Goal: Task Accomplishment & Management: Complete application form

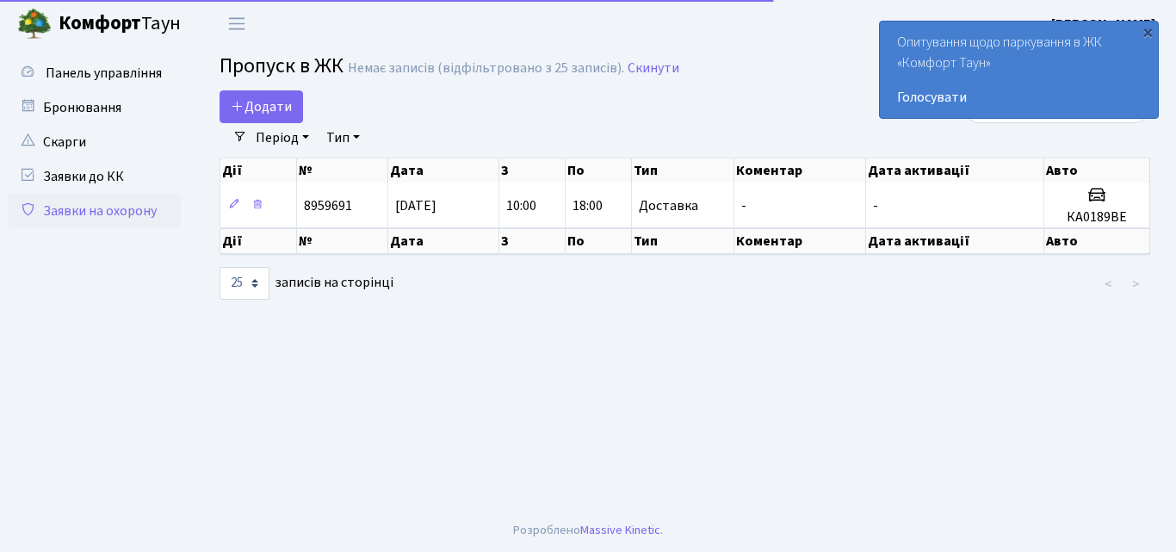
select select "25"
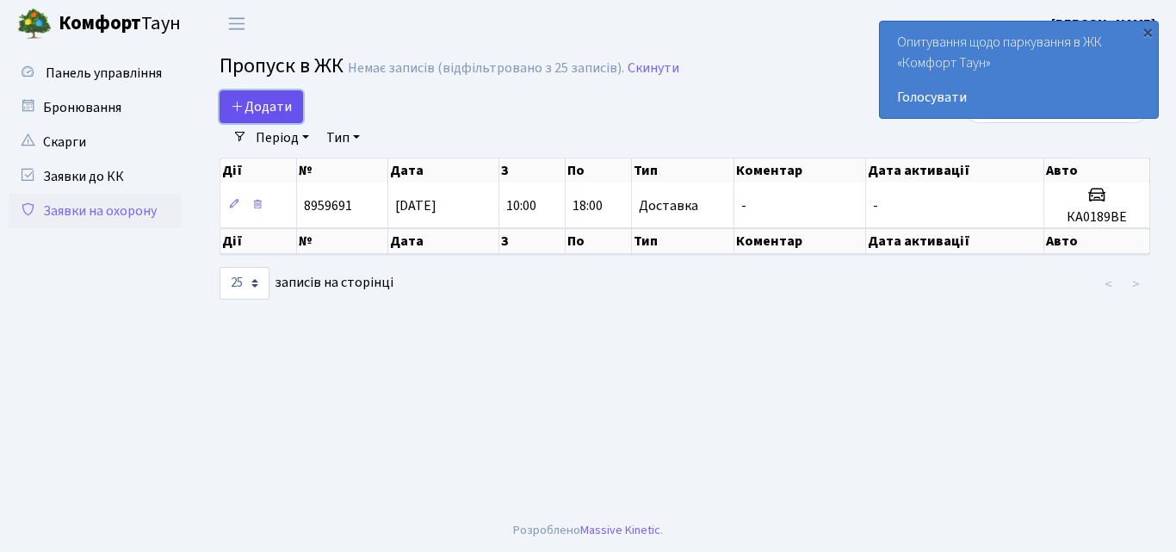
click at [256, 111] on span "Додати" at bounding box center [261, 106] width 61 height 19
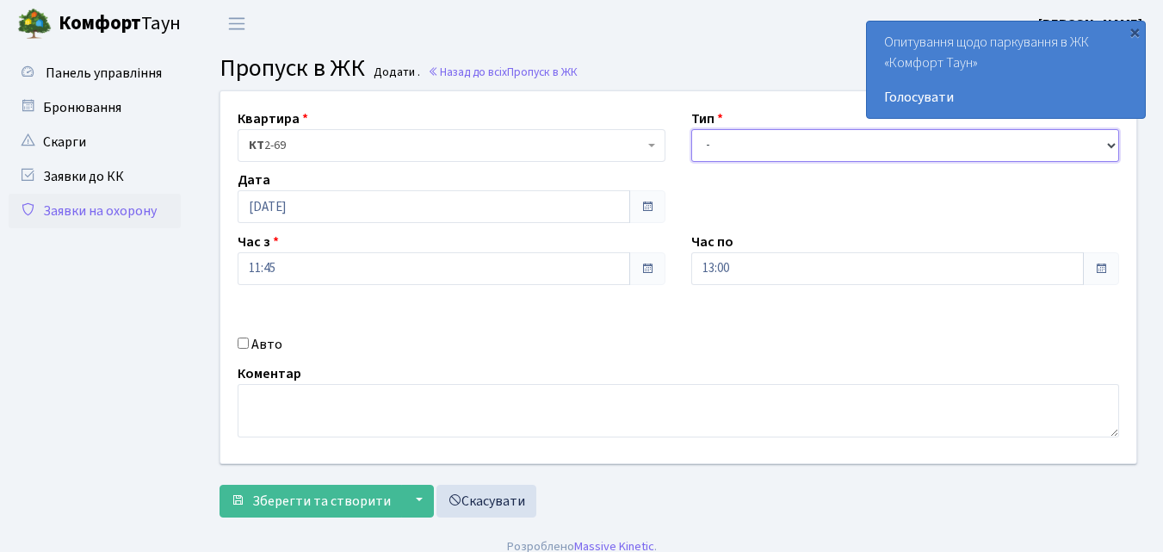
click at [714, 154] on select "- Доставка Таксі Гості Сервіс" at bounding box center [906, 145] width 428 height 33
select select "1"
click at [692, 129] on select "- Доставка Таксі Гості Сервіс" at bounding box center [906, 145] width 428 height 33
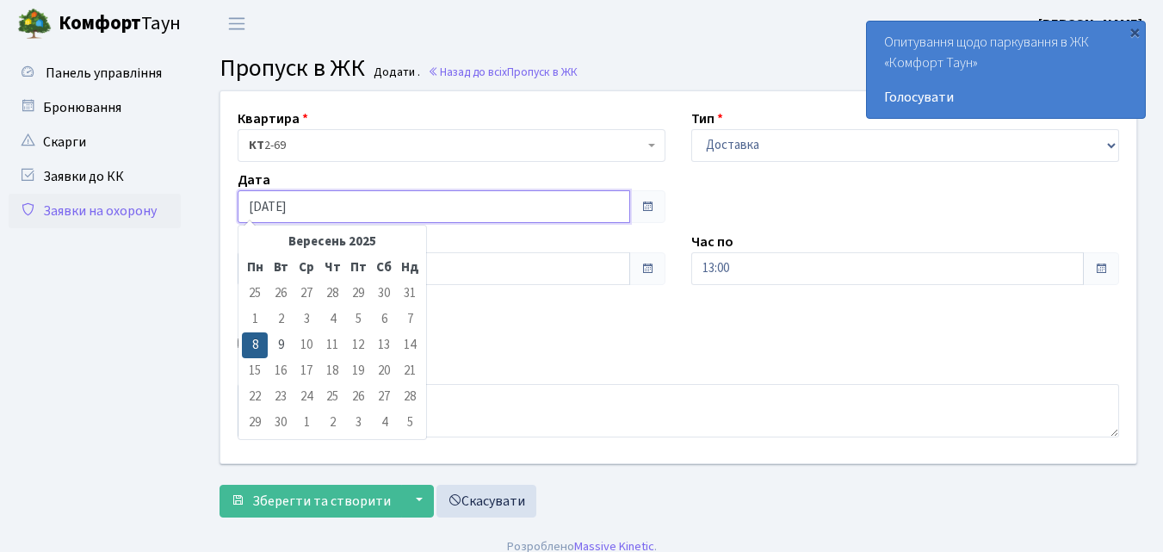
click at [390, 208] on input "[DATE]" at bounding box center [434, 206] width 393 height 33
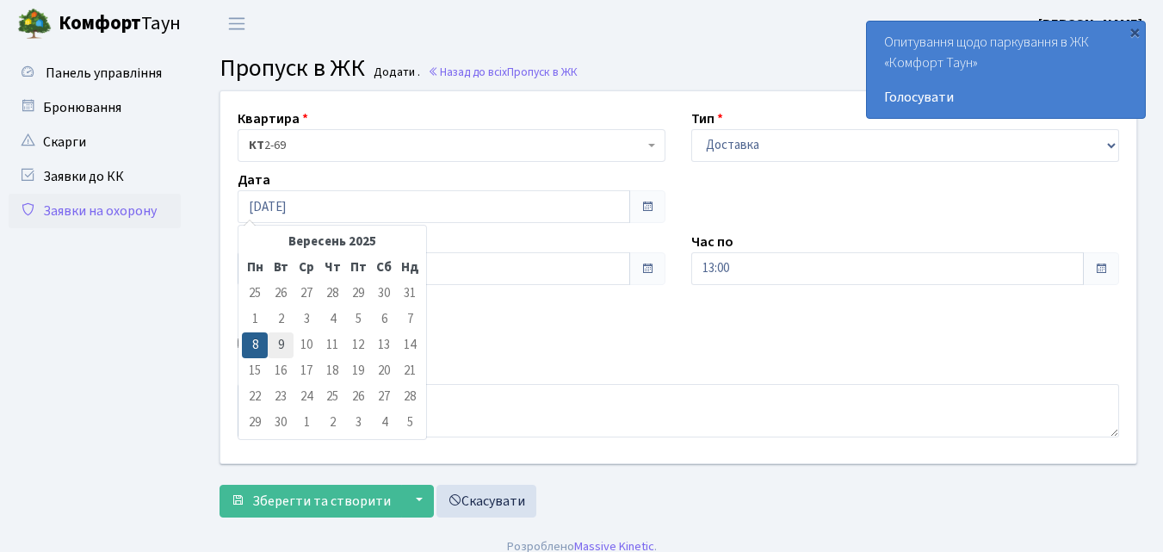
click at [273, 344] on td "9" at bounding box center [281, 345] width 26 height 26
type input "[DATE]"
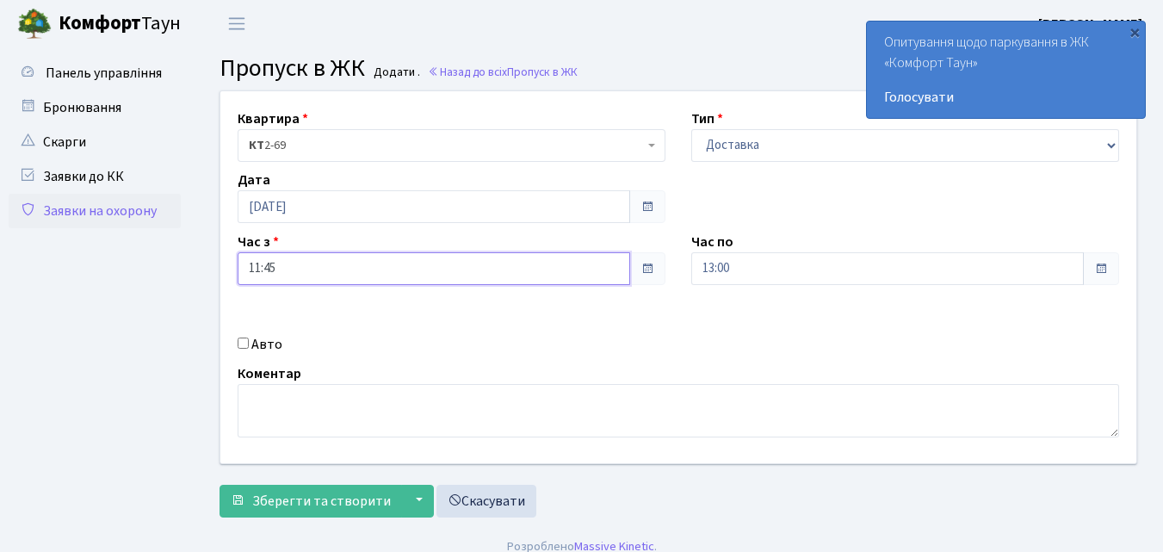
click at [334, 273] on input "11:45" at bounding box center [434, 268] width 393 height 33
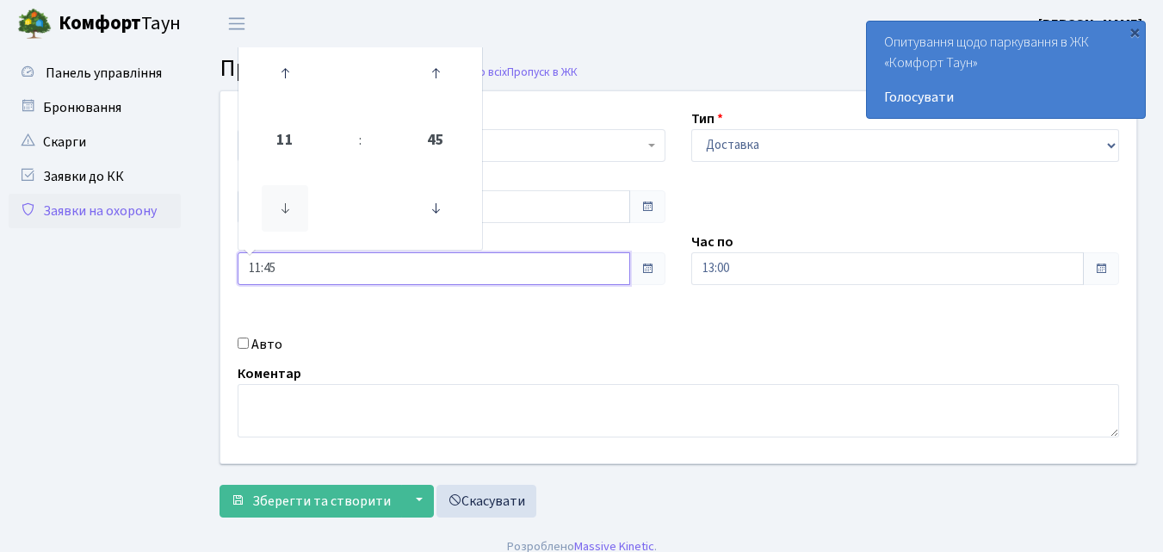
click at [281, 206] on icon at bounding box center [285, 208] width 47 height 47
click at [281, 65] on icon at bounding box center [285, 73] width 47 height 47
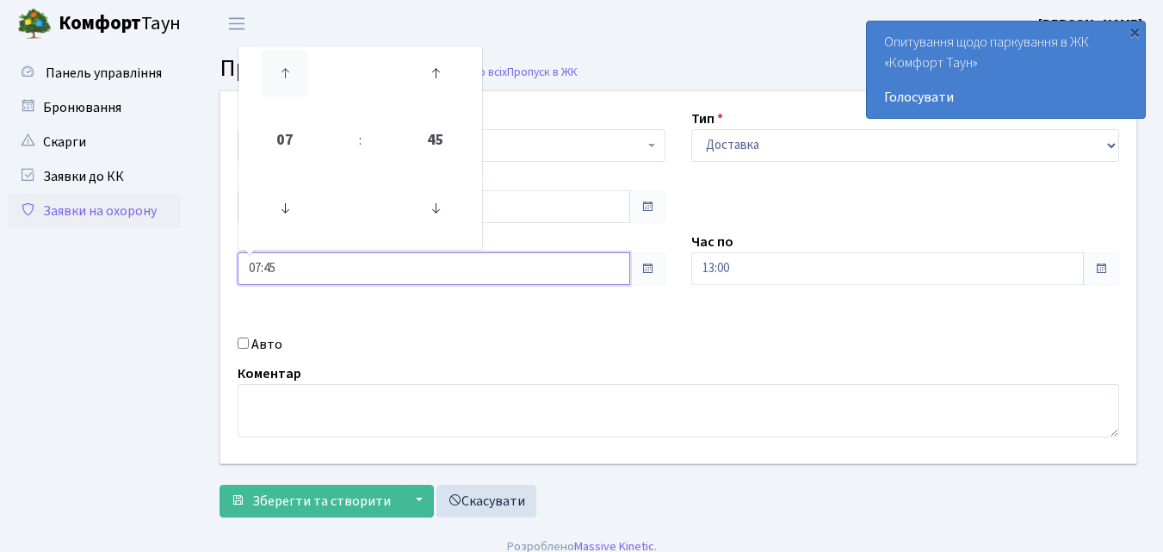
type input "08:45"
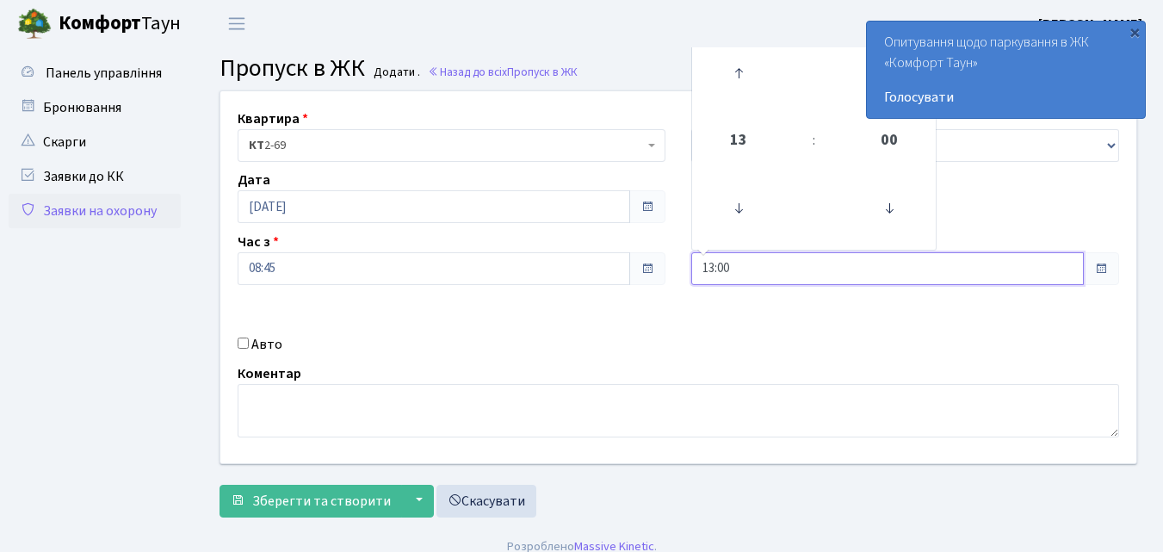
click at [791, 269] on input "13:00" at bounding box center [888, 268] width 393 height 33
click at [739, 77] on icon at bounding box center [739, 73] width 47 height 47
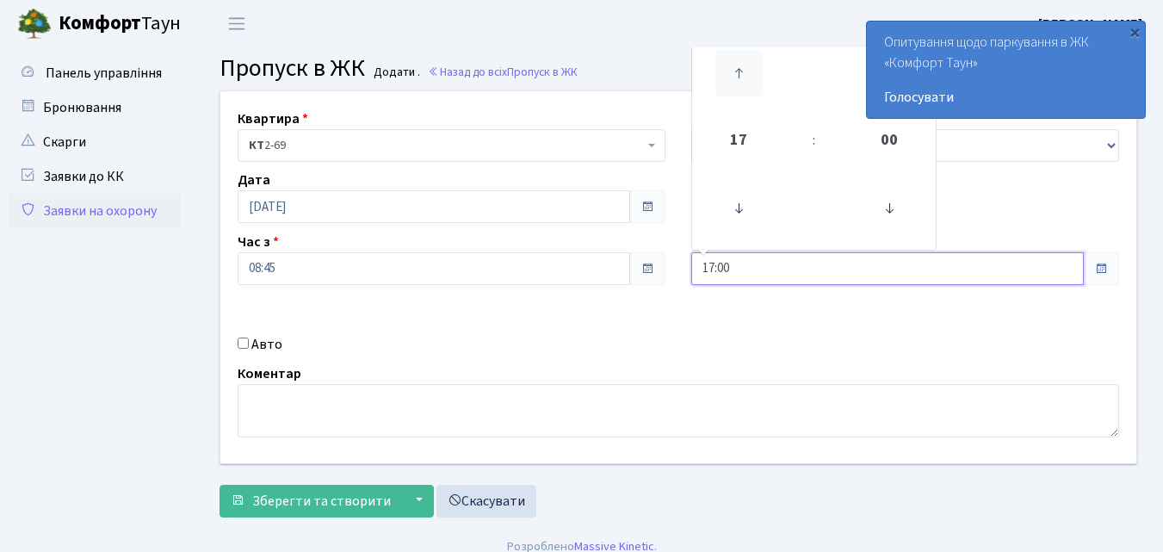
click at [739, 77] on icon at bounding box center [739, 73] width 47 height 47
type input "19:00"
click at [243, 343] on input "Авто" at bounding box center [243, 343] width 11 height 11
checkbox input "true"
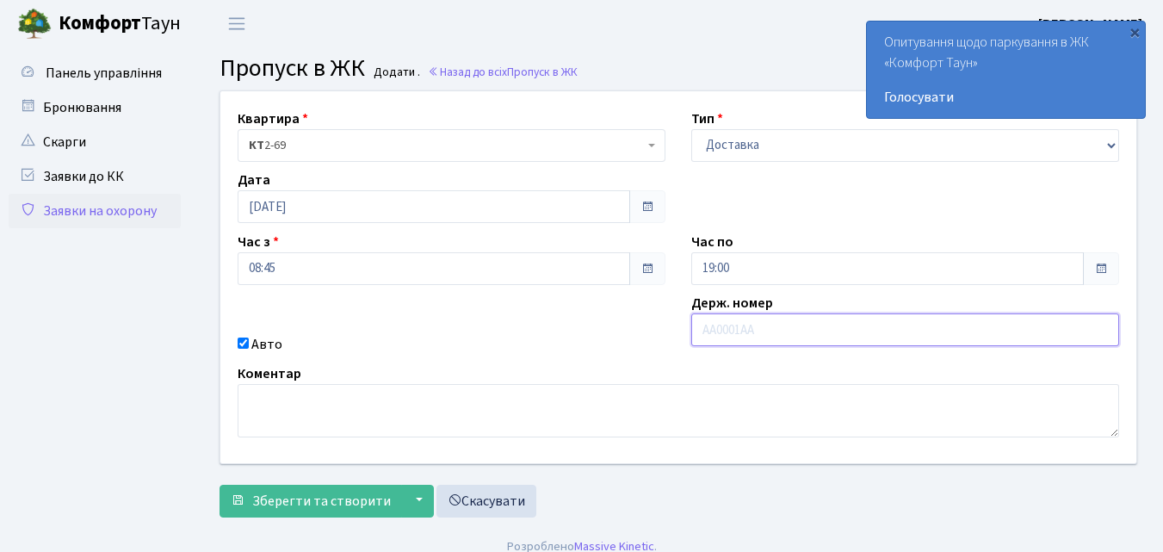
click at [722, 331] on input "text" at bounding box center [906, 329] width 428 height 33
type input "F"
type input "АІ7593СК"
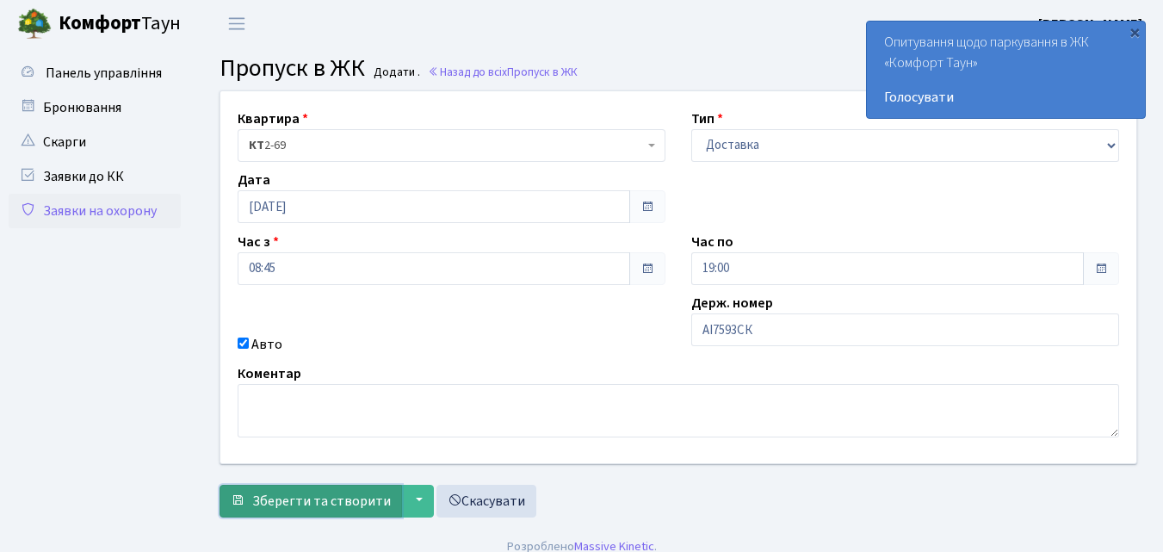
click at [290, 500] on span "Зберегти та створити" at bounding box center [321, 501] width 139 height 19
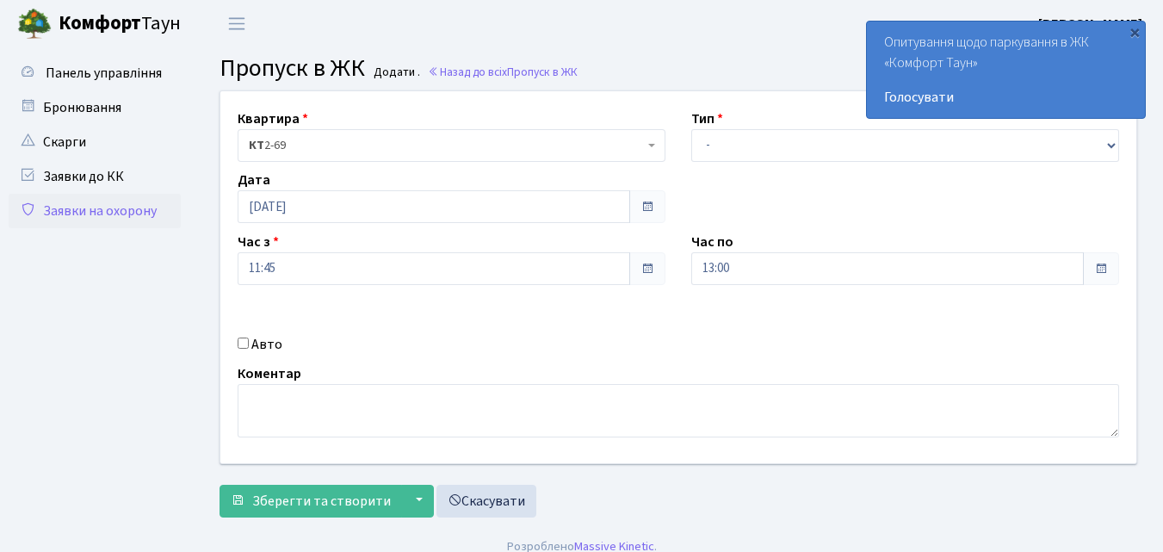
click at [82, 214] on link "Заявки на охорону" at bounding box center [95, 211] width 172 height 34
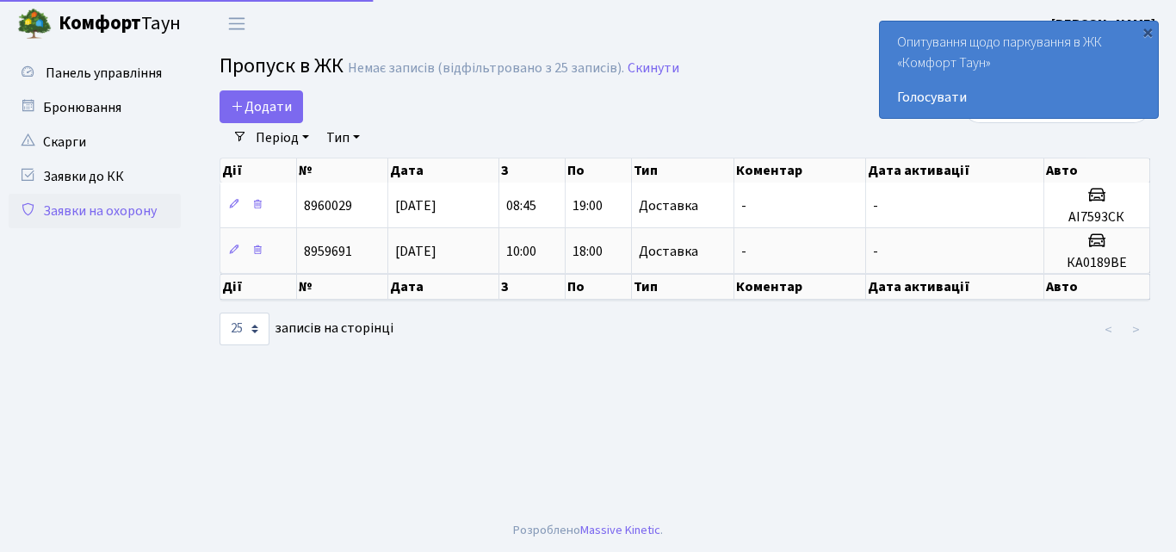
select select "25"
click at [263, 100] on span "Додати" at bounding box center [261, 106] width 61 height 19
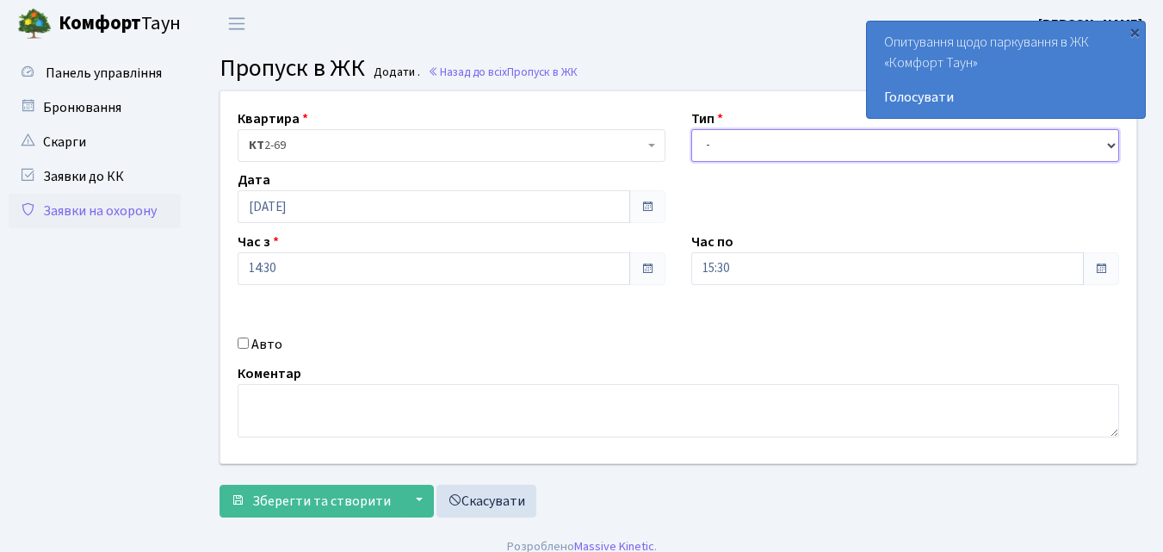
click at [717, 140] on select "- Доставка Таксі Гості Сервіс" at bounding box center [906, 145] width 428 height 33
select select "1"
click at [692, 129] on select "- Доставка Таксі Гості Сервіс" at bounding box center [906, 145] width 428 height 33
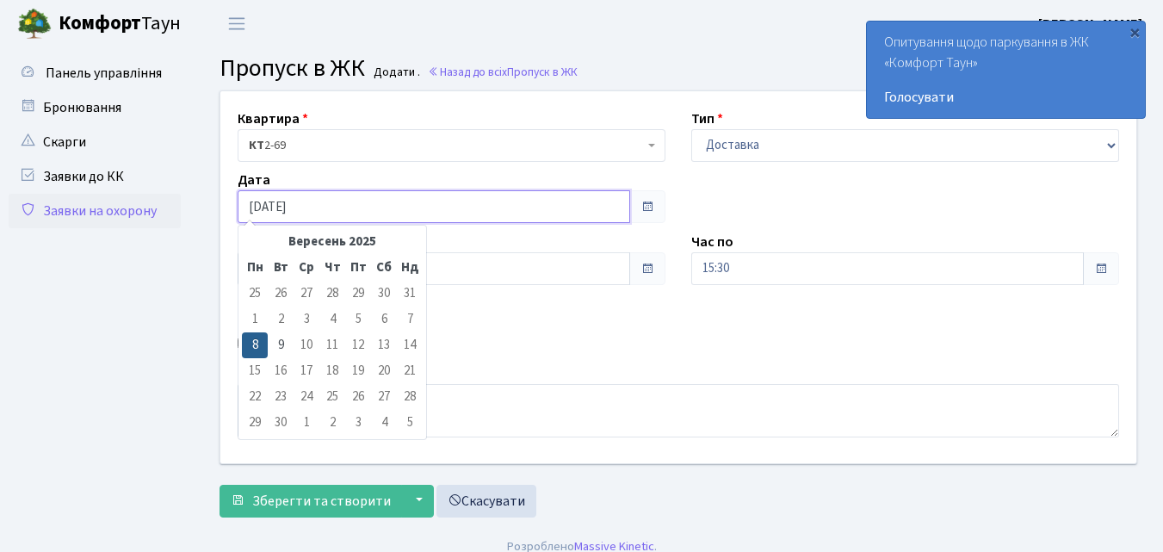
click at [333, 206] on input "[DATE]" at bounding box center [434, 206] width 393 height 33
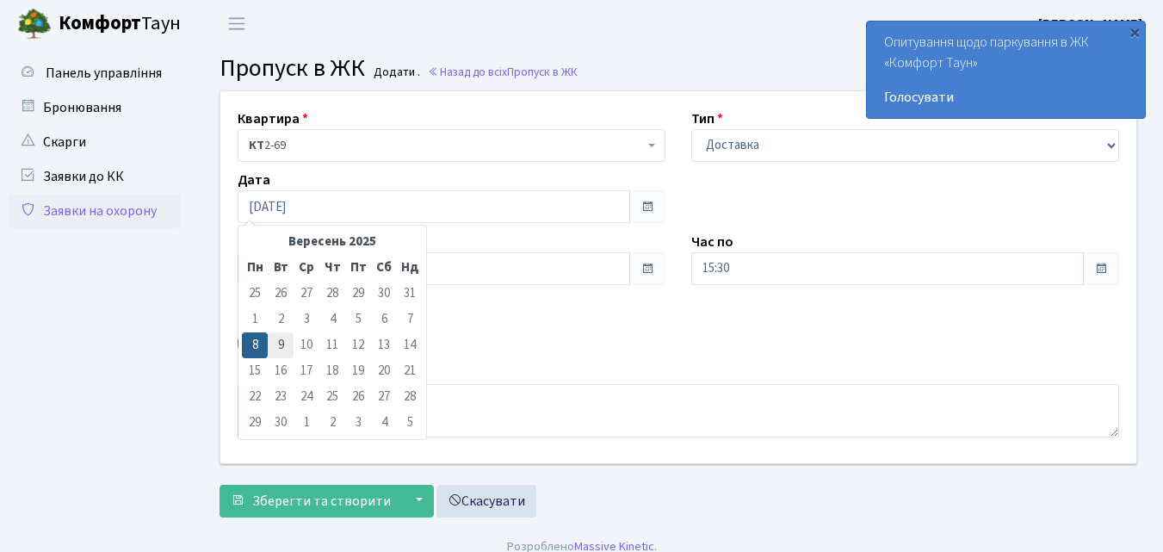
click at [282, 351] on td "9" at bounding box center [281, 345] width 26 height 26
type input "09.09.2025"
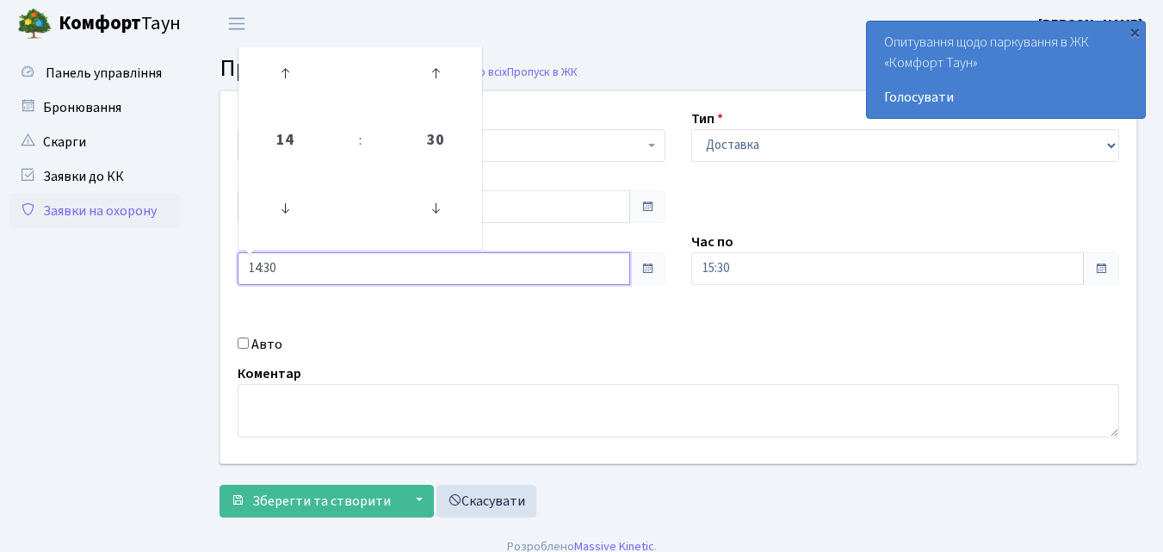
click at [350, 265] on input "14:30" at bounding box center [434, 268] width 393 height 33
click at [290, 213] on icon at bounding box center [285, 208] width 47 height 47
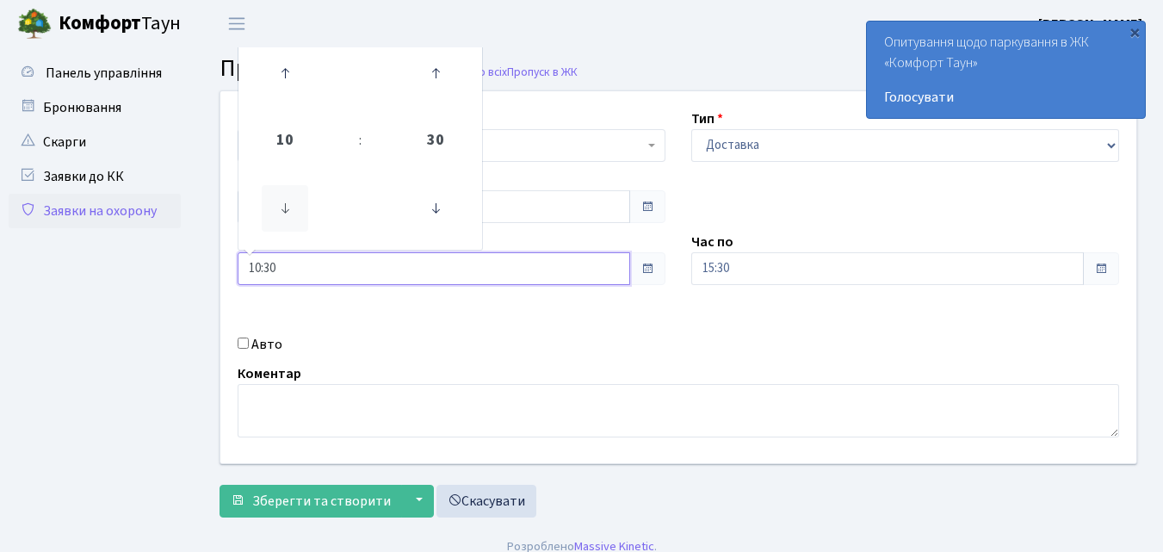
click at [290, 213] on icon at bounding box center [285, 208] width 47 height 47
type input "08:30"
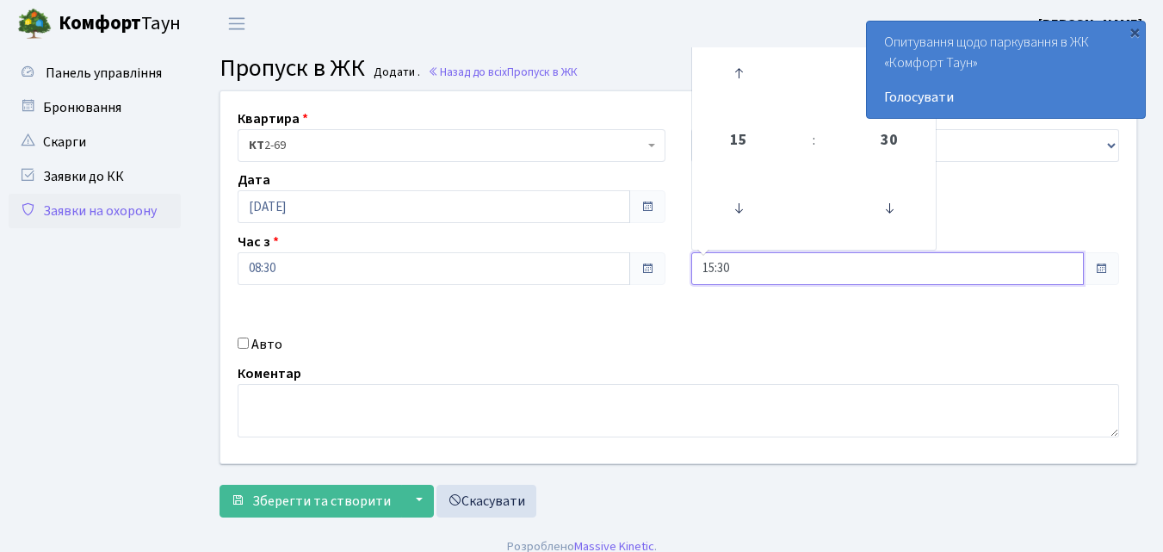
click at [758, 262] on input "15:30" at bounding box center [888, 268] width 393 height 33
click at [733, 68] on icon at bounding box center [739, 73] width 47 height 47
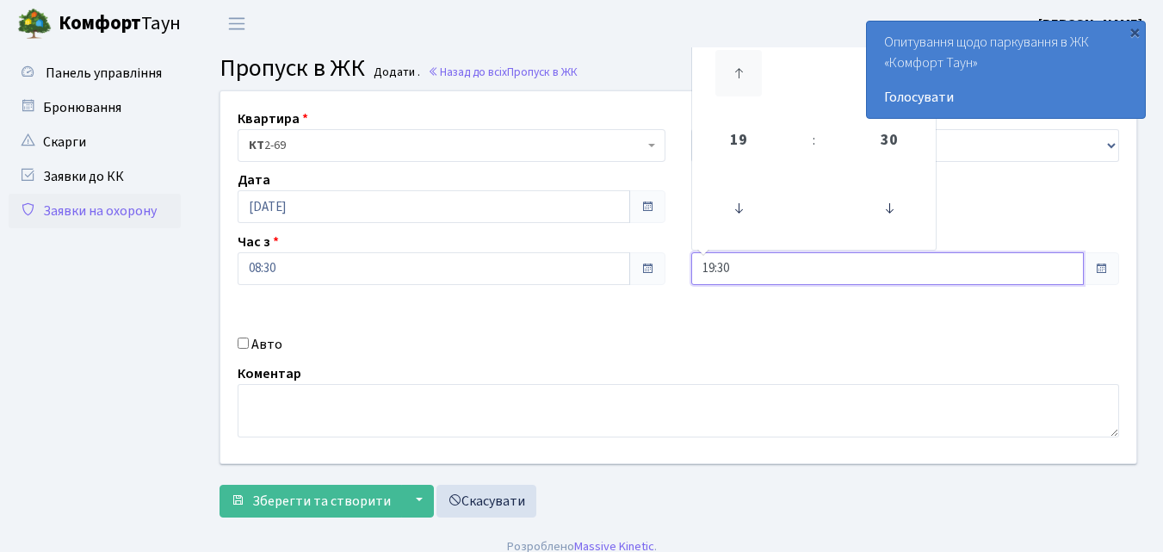
click at [733, 68] on icon at bounding box center [739, 73] width 47 height 47
type input "20:30"
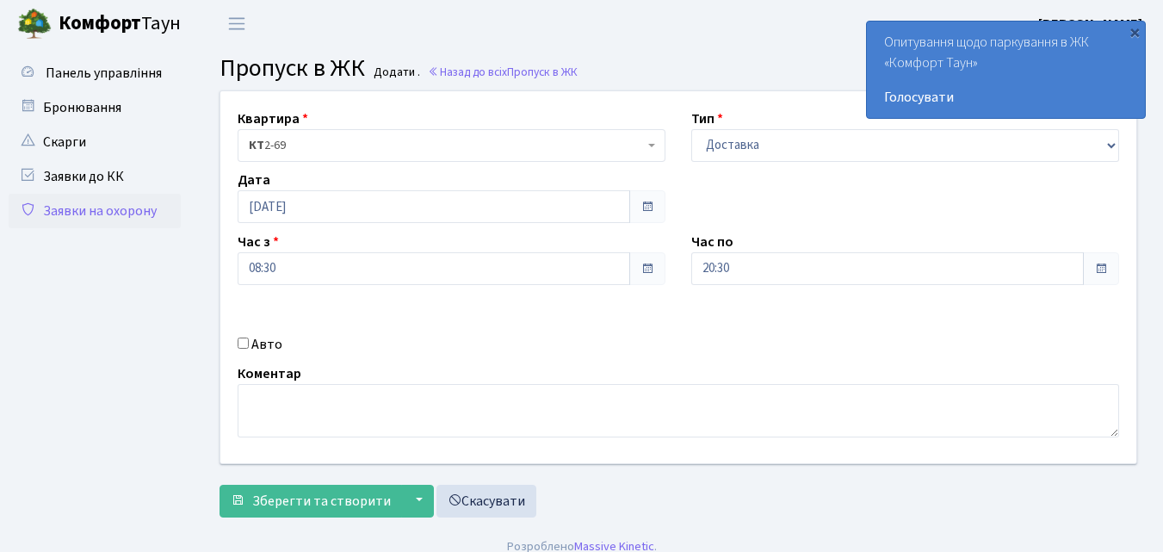
click at [237, 343] on div "Авто" at bounding box center [452, 344] width 454 height 21
click at [239, 344] on input "Авто" at bounding box center [243, 343] width 11 height 11
checkbox input "true"
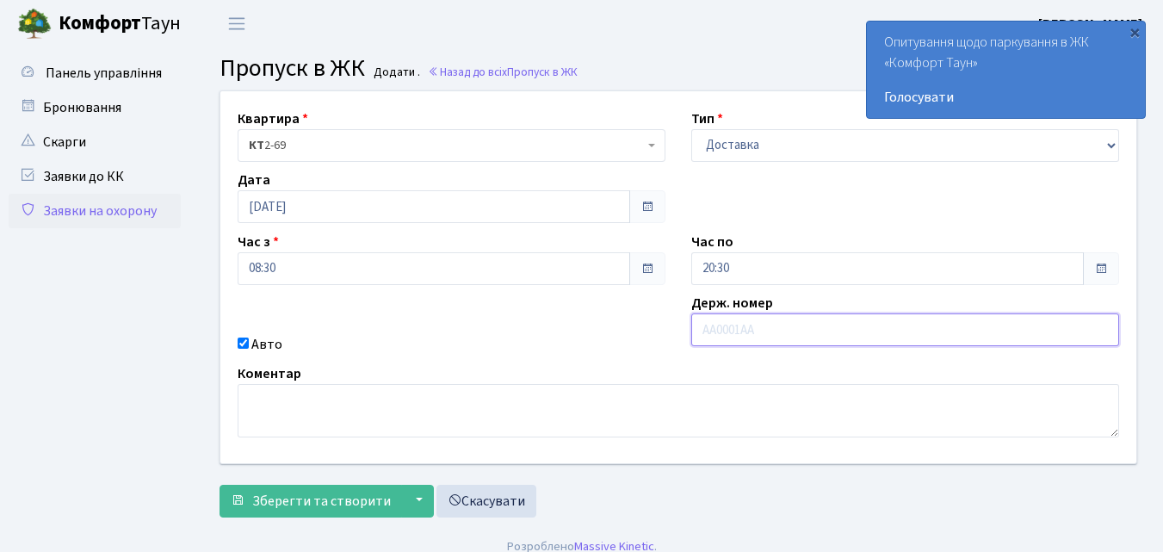
click at [698, 333] on input "text" at bounding box center [906, 329] width 428 height 33
type input "АА8333СХ"
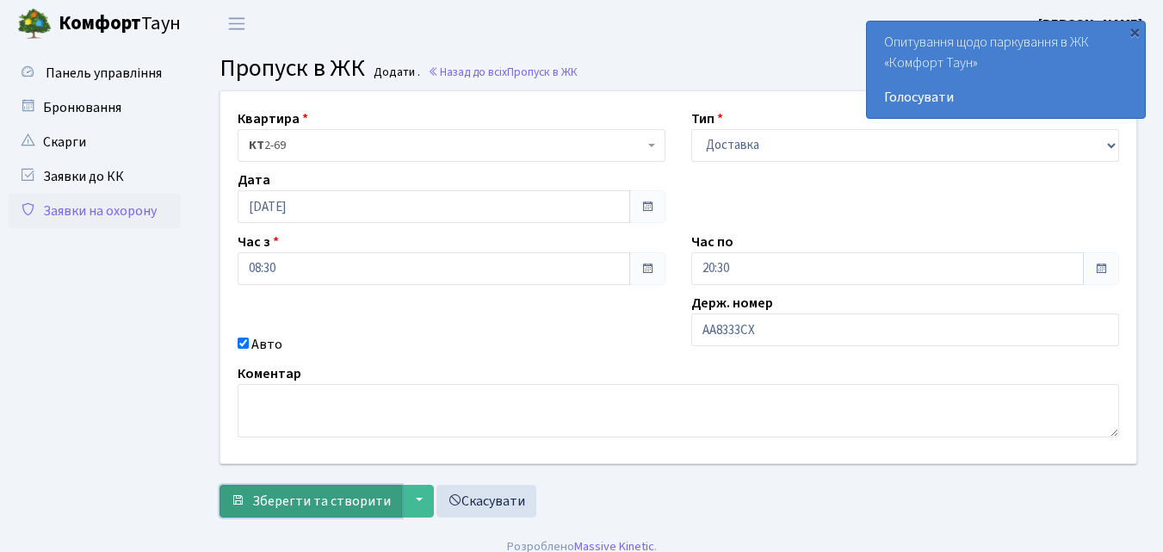
click at [343, 501] on span "Зберегти та створити" at bounding box center [321, 501] width 139 height 19
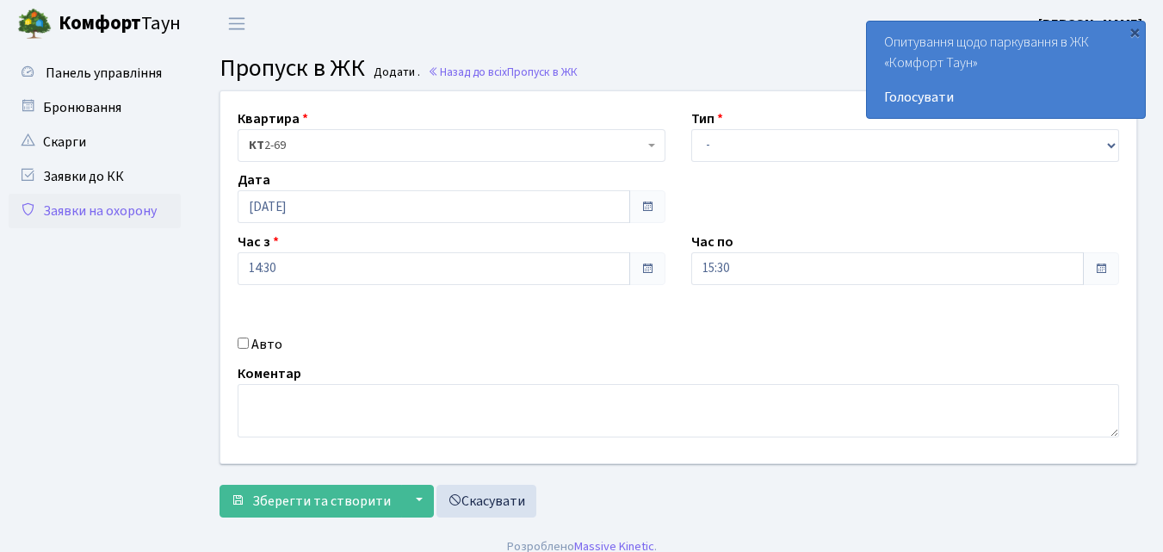
click at [65, 210] on link "Заявки на охорону" at bounding box center [95, 211] width 172 height 34
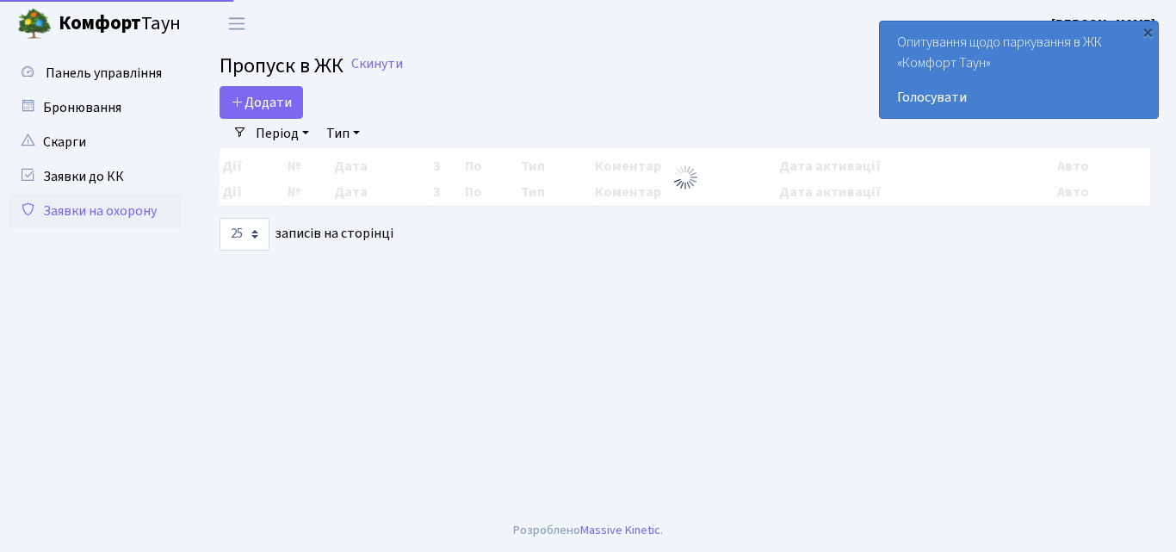
select select "25"
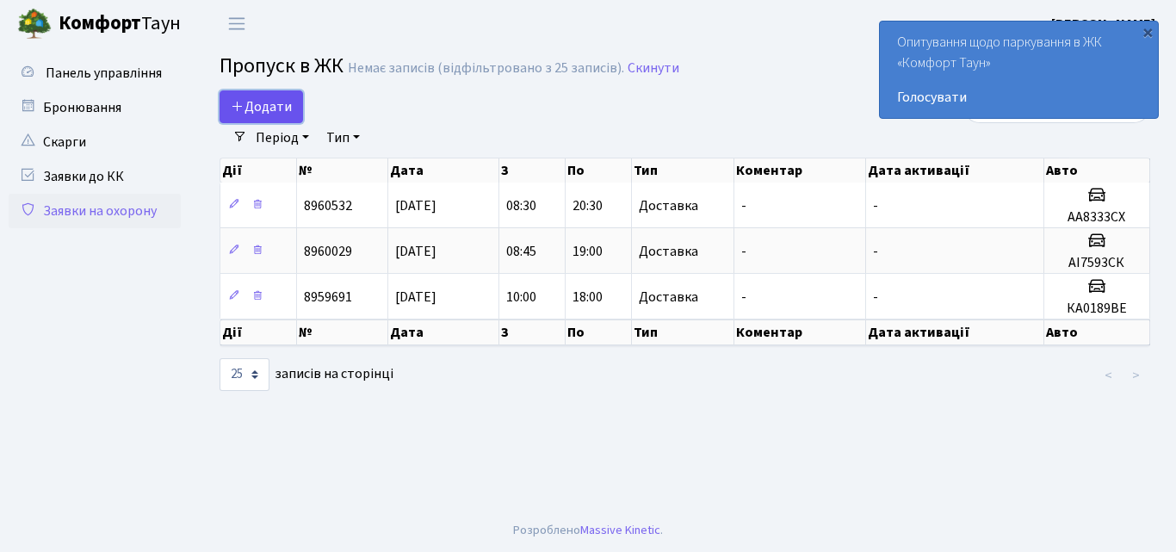
click at [253, 107] on span "Додати" at bounding box center [261, 106] width 61 height 19
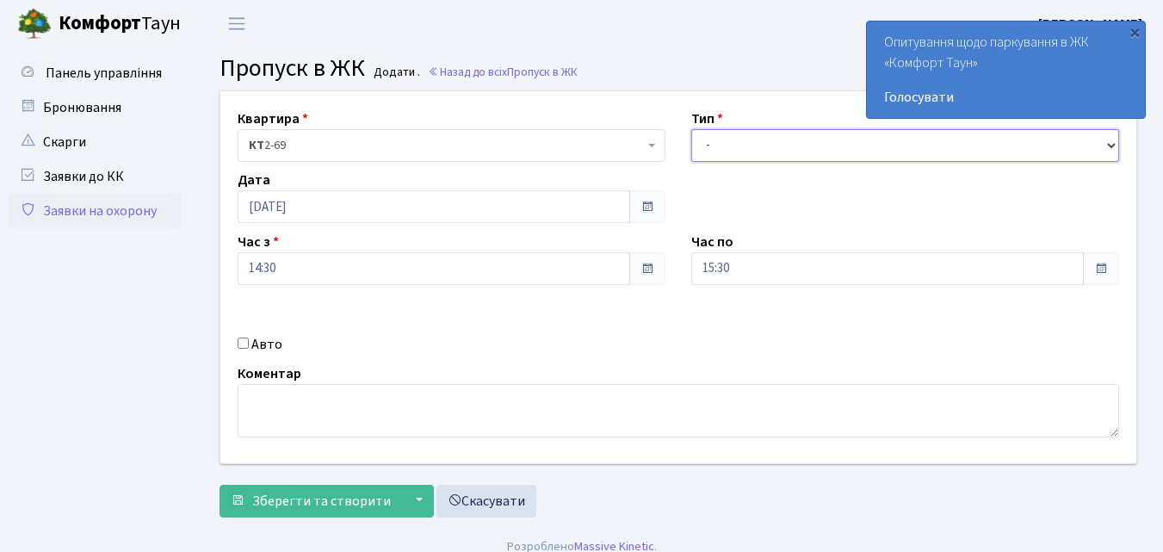
click at [754, 149] on select "- Доставка Таксі Гості Сервіс" at bounding box center [906, 145] width 428 height 33
select select "1"
click at [692, 129] on select "- Доставка Таксі Гості Сервіс" at bounding box center [906, 145] width 428 height 33
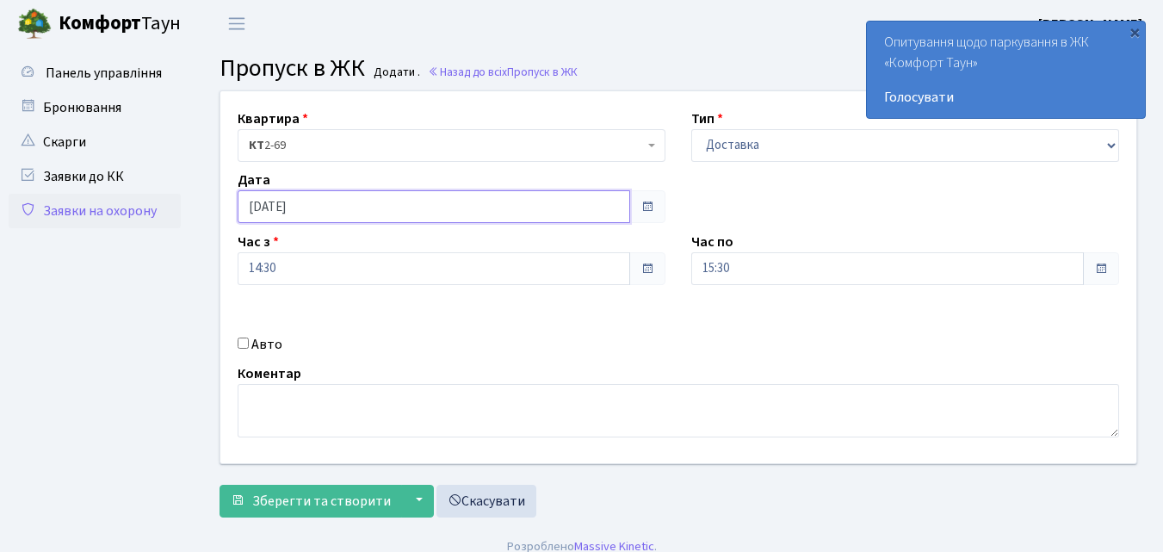
click at [339, 202] on input "[DATE]" at bounding box center [434, 206] width 393 height 33
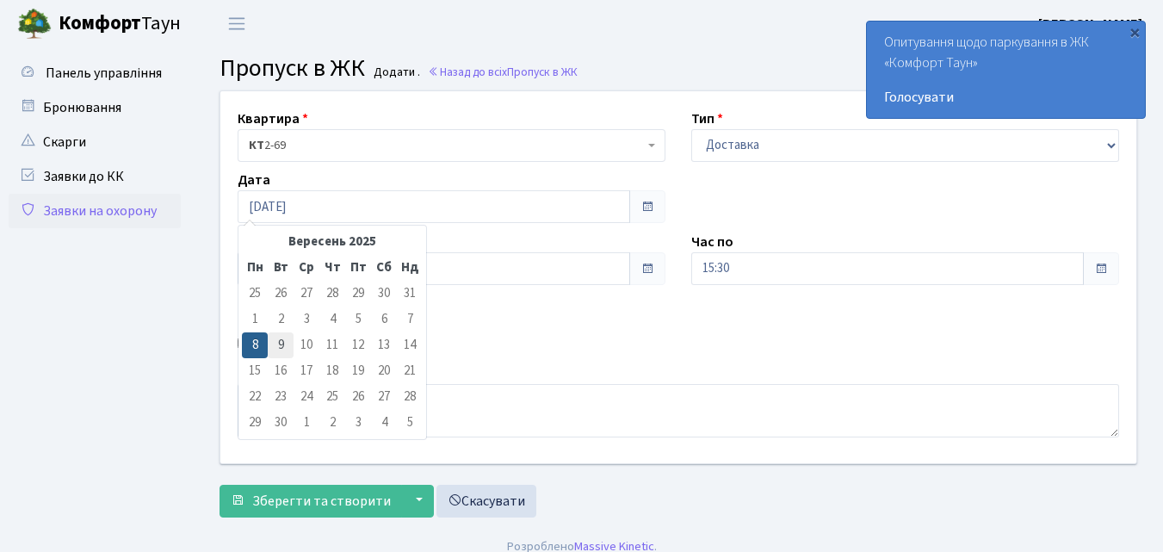
click at [279, 351] on td "9" at bounding box center [281, 345] width 26 height 26
type input "09.09.2025"
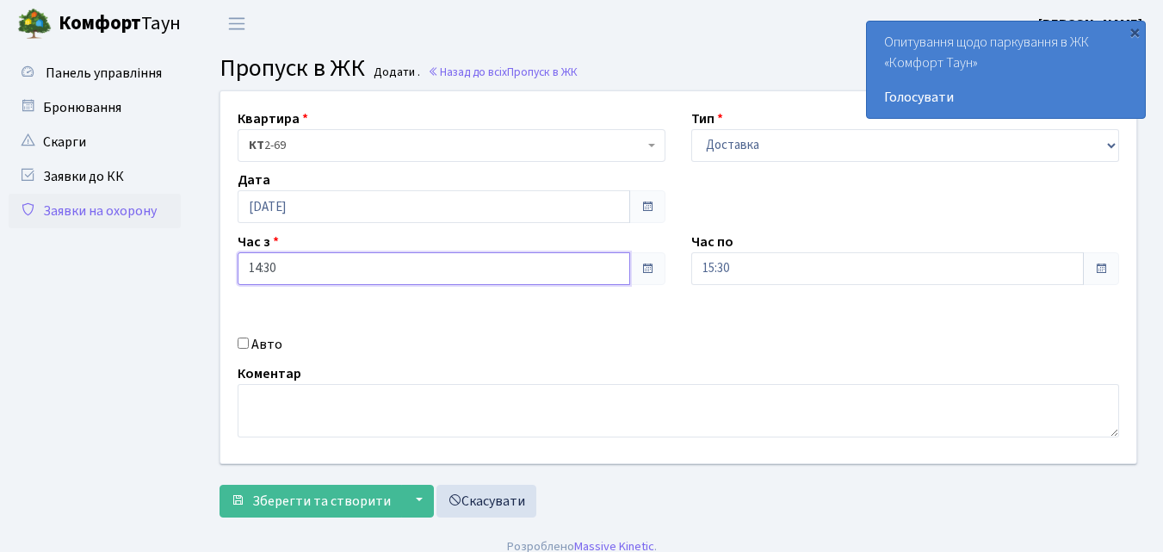
click at [415, 275] on input "14:30" at bounding box center [434, 268] width 393 height 33
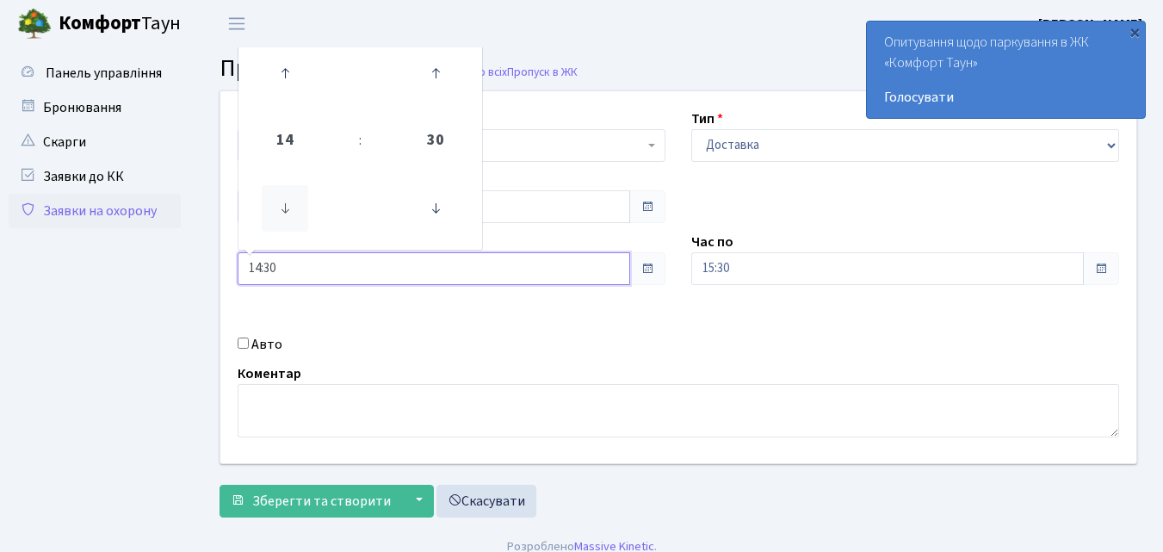
click at [283, 211] on icon at bounding box center [285, 208] width 47 height 47
click at [283, 210] on icon at bounding box center [285, 208] width 47 height 47
type input "10:30"
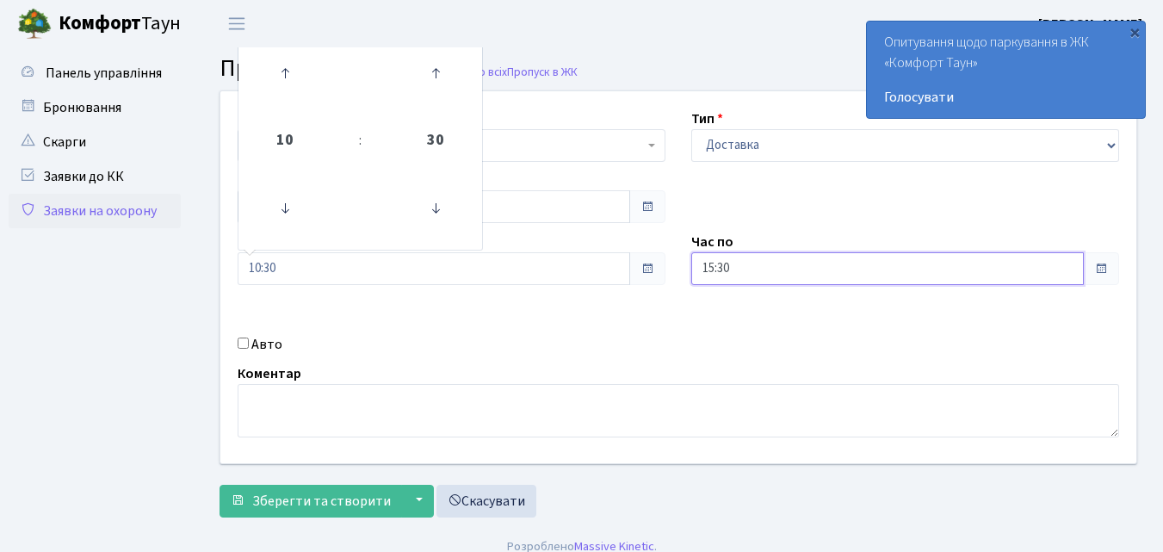
click at [763, 272] on input "15:30" at bounding box center [888, 268] width 393 height 33
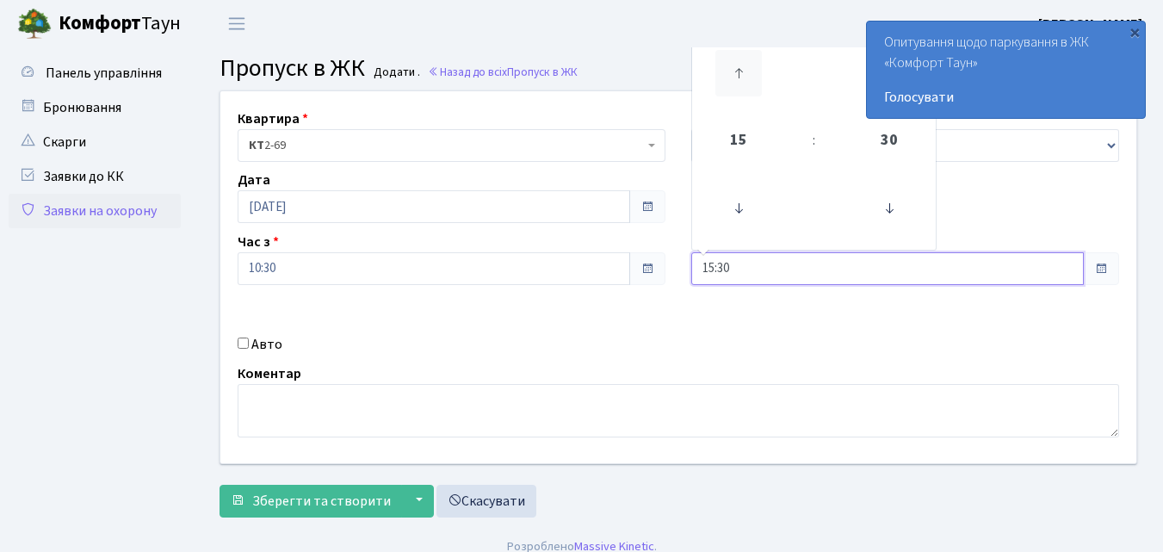
click at [747, 65] on icon at bounding box center [739, 73] width 47 height 47
click at [748, 65] on icon at bounding box center [739, 73] width 47 height 47
click at [748, 69] on icon at bounding box center [739, 73] width 47 height 47
type input "19:30"
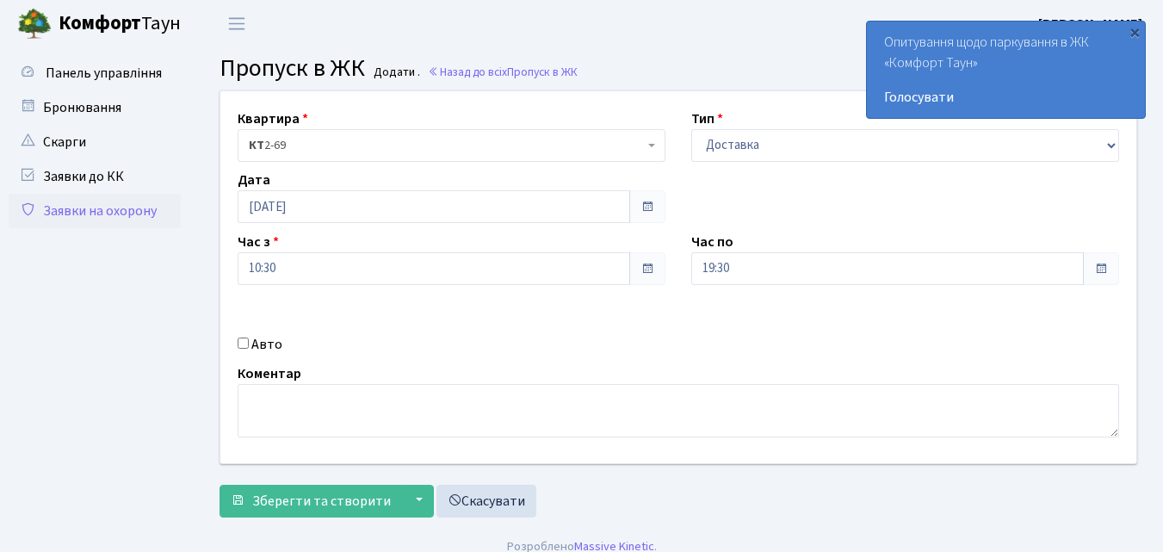
click at [243, 341] on input "Авто" at bounding box center [243, 343] width 11 height 11
checkbox input "true"
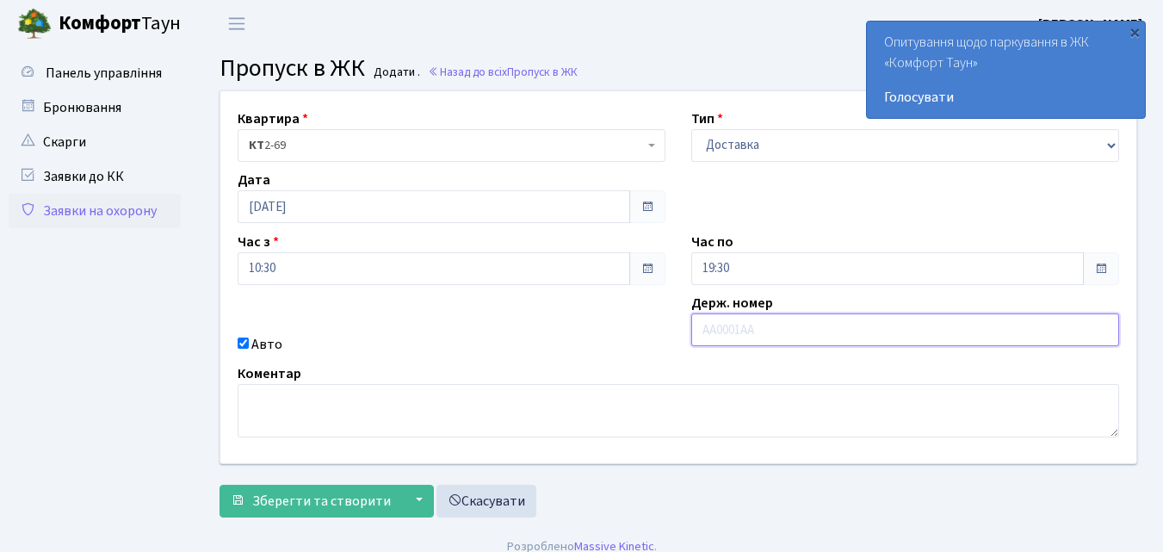
click at [702, 339] on input "text" at bounding box center [906, 329] width 428 height 33
type input "КА2447ЕВ"
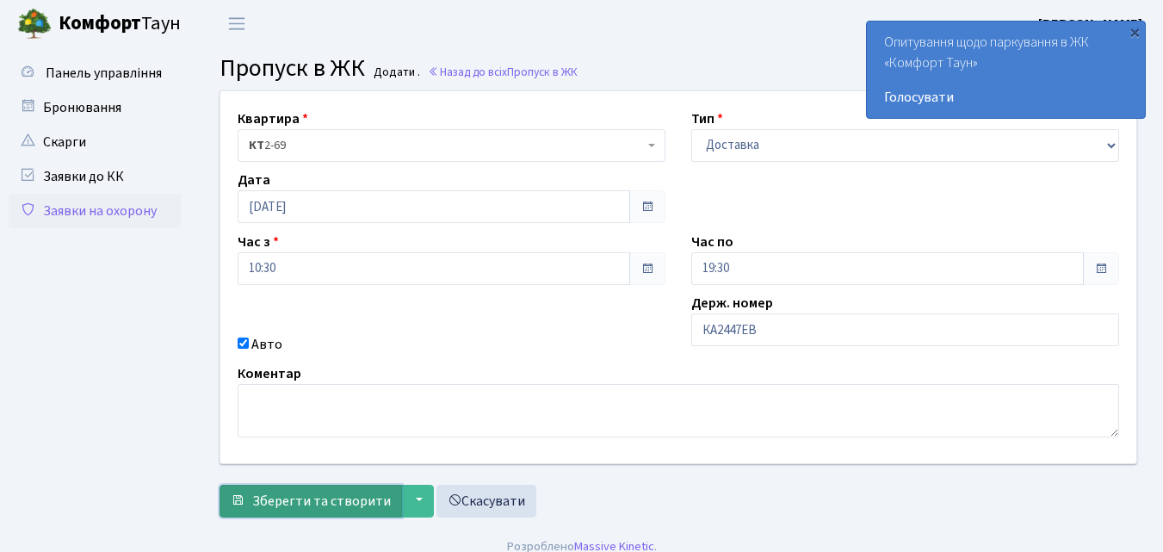
click at [311, 506] on span "Зберегти та створити" at bounding box center [321, 501] width 139 height 19
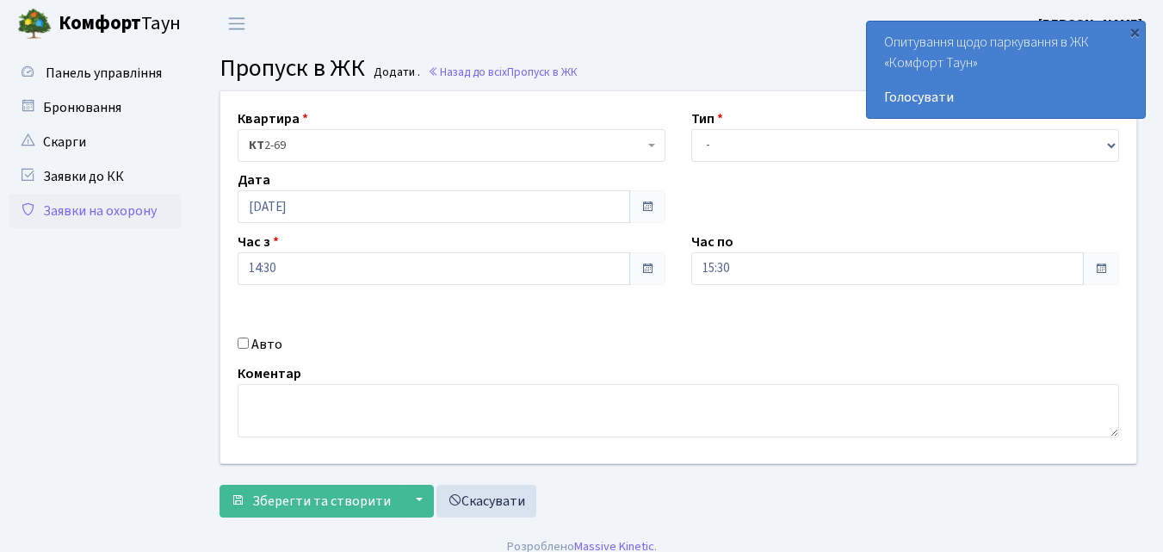
click at [131, 219] on link "Заявки на охорону" at bounding box center [95, 211] width 172 height 34
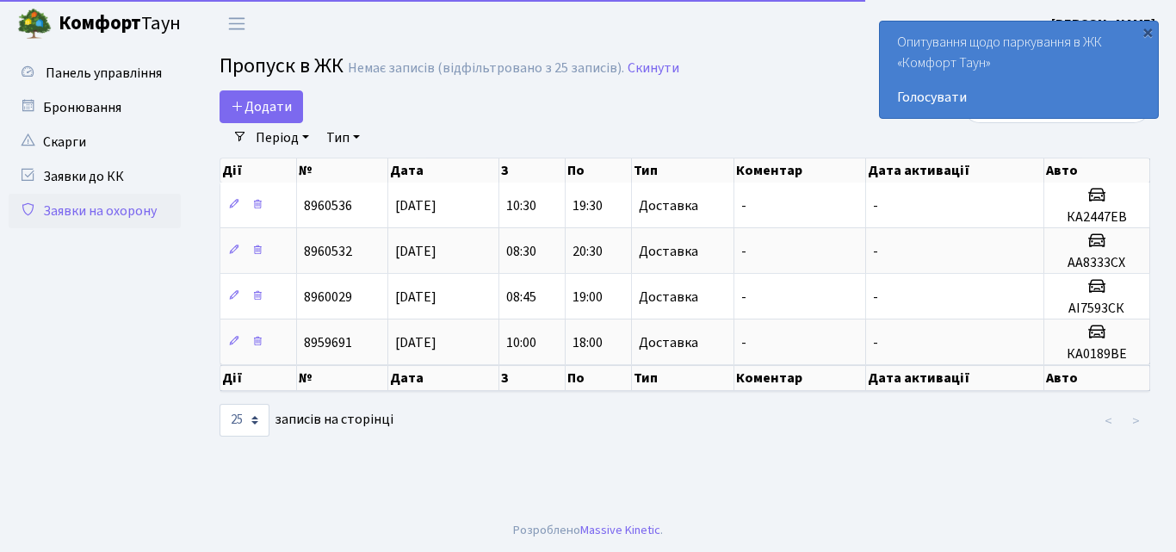
select select "25"
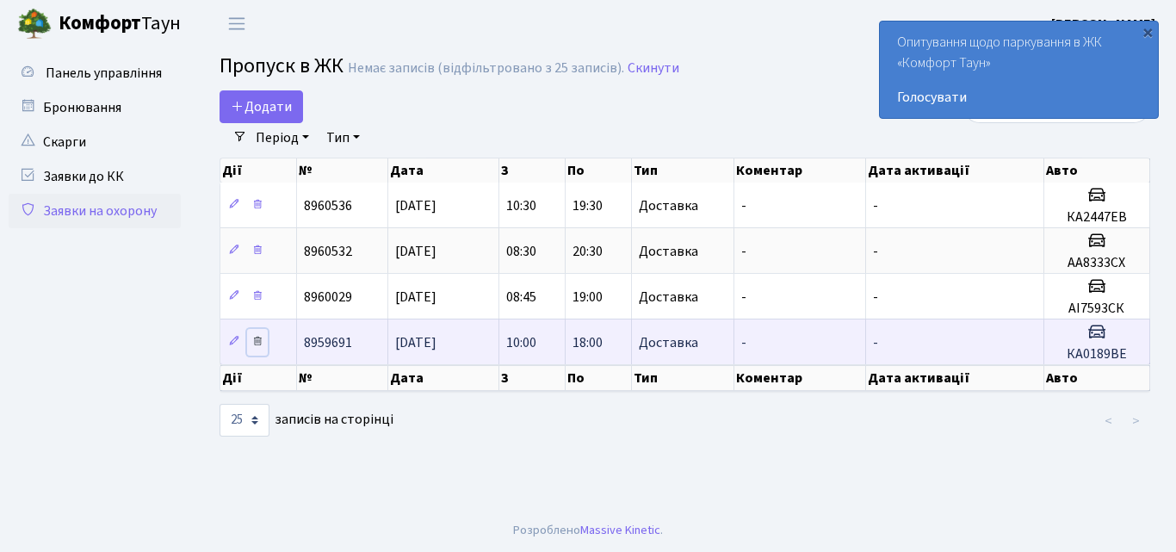
click at [257, 343] on icon at bounding box center [257, 341] width 12 height 12
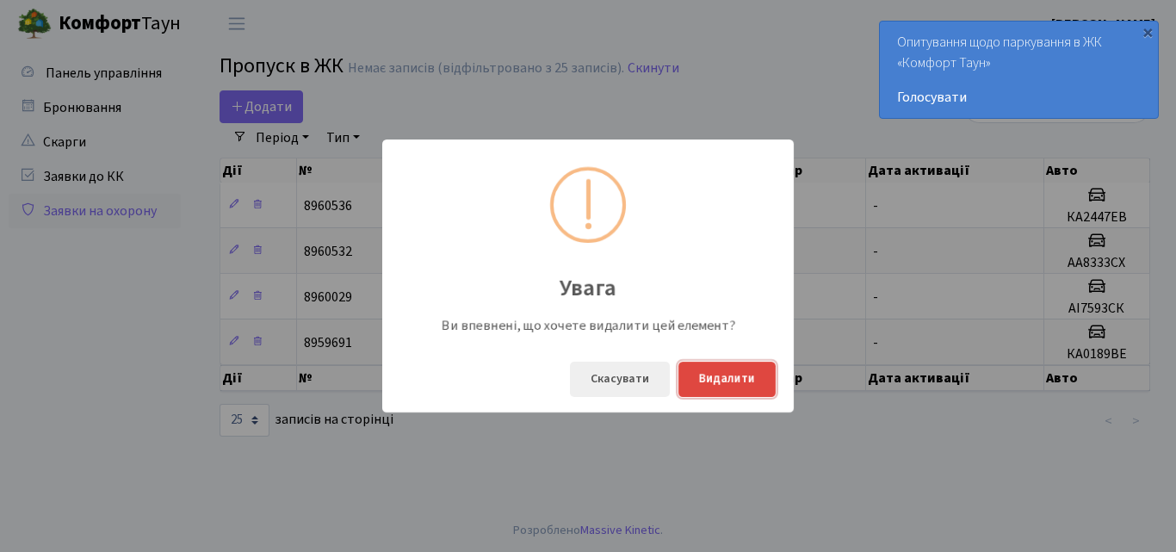
click at [734, 389] on button "Видалити" at bounding box center [727, 379] width 97 height 35
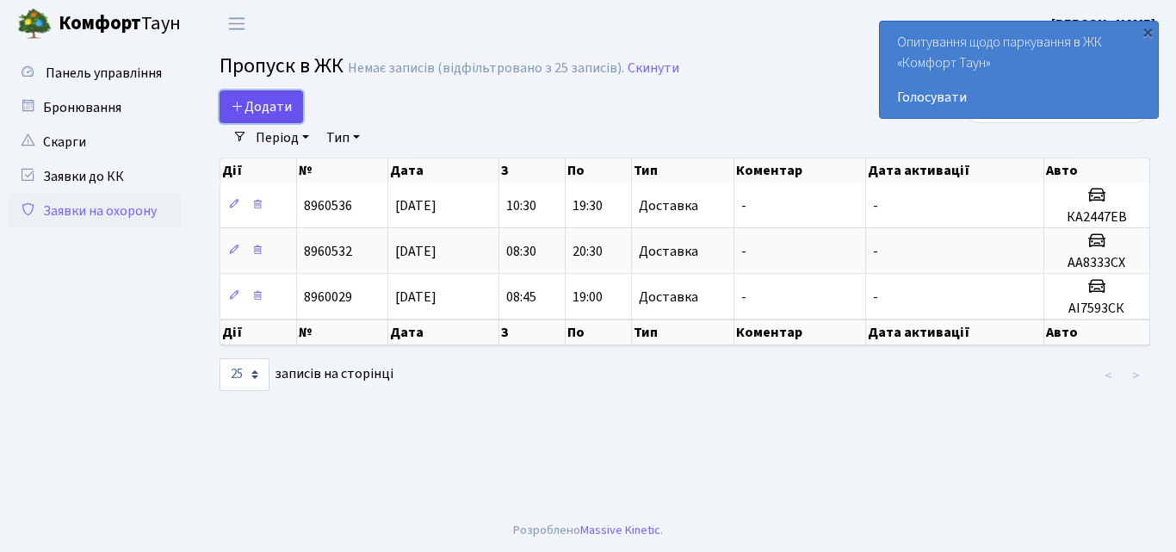
click at [252, 103] on span "Додати" at bounding box center [261, 106] width 61 height 19
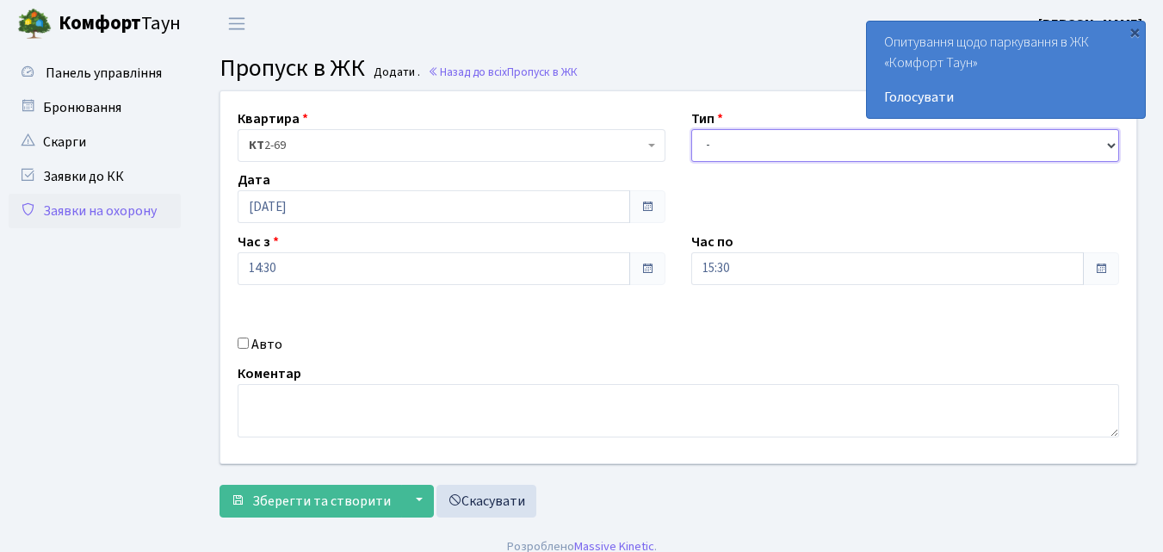
click at [725, 142] on select "- Доставка Таксі Гості Сервіс" at bounding box center [906, 145] width 428 height 33
select select "1"
click at [692, 129] on select "- Доставка Таксі Гості Сервіс" at bounding box center [906, 145] width 428 height 33
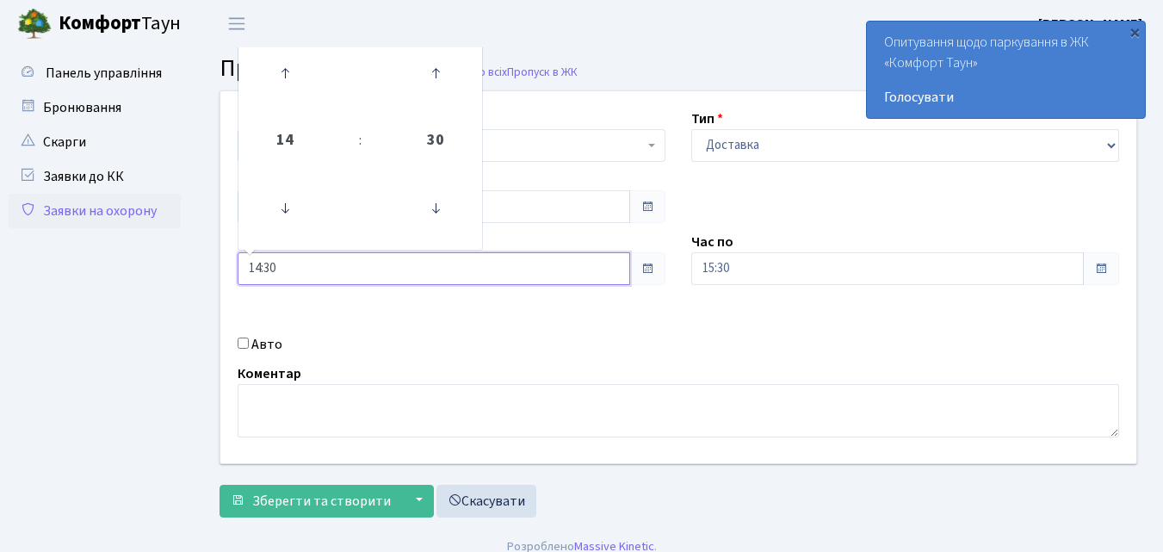
click at [313, 274] on input "14:30" at bounding box center [434, 268] width 393 height 33
click at [291, 213] on icon at bounding box center [285, 208] width 47 height 47
type input "11:30"
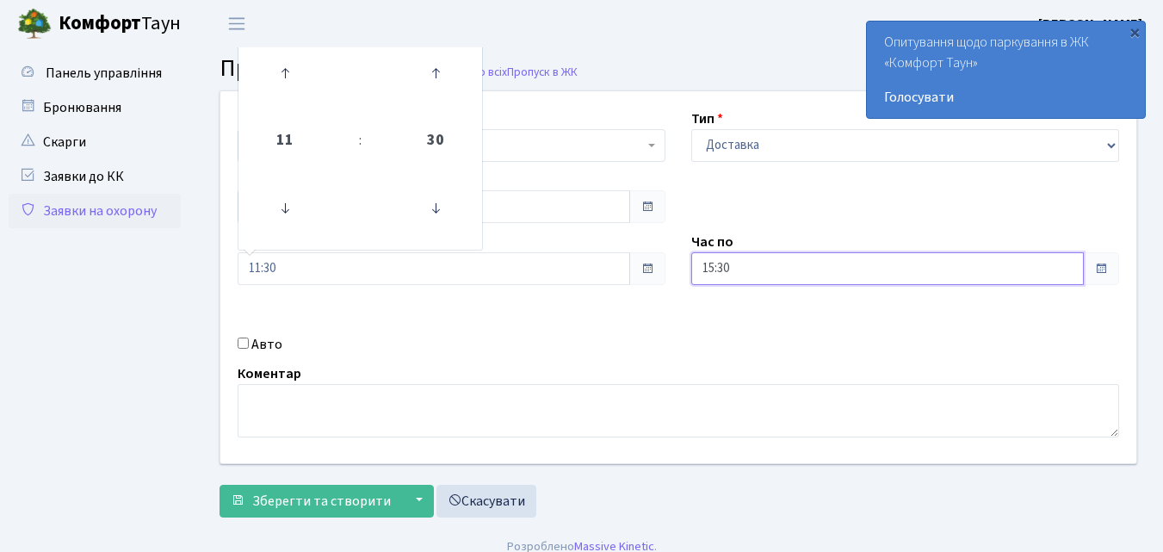
click at [770, 263] on input "15:30" at bounding box center [888, 268] width 393 height 33
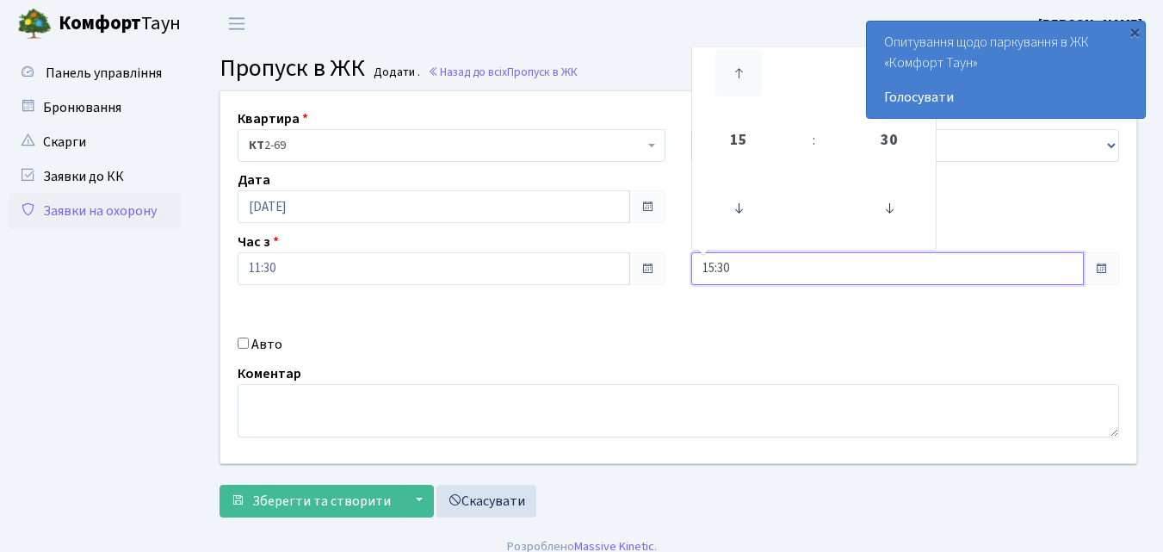
click at [738, 77] on icon at bounding box center [739, 73] width 47 height 47
type input "17:30"
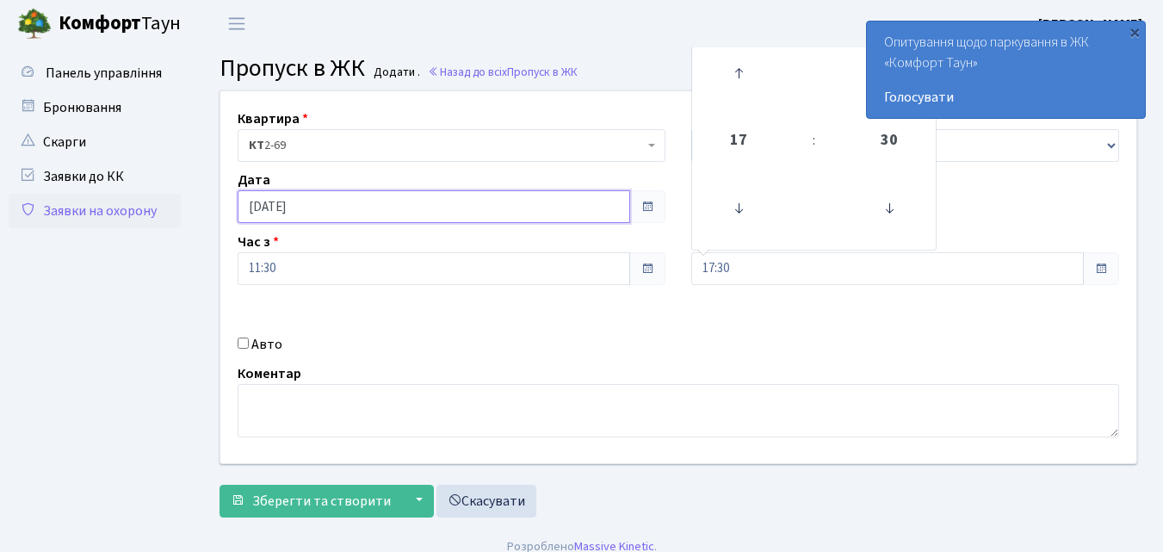
click at [358, 205] on input "[DATE]" at bounding box center [434, 206] width 393 height 33
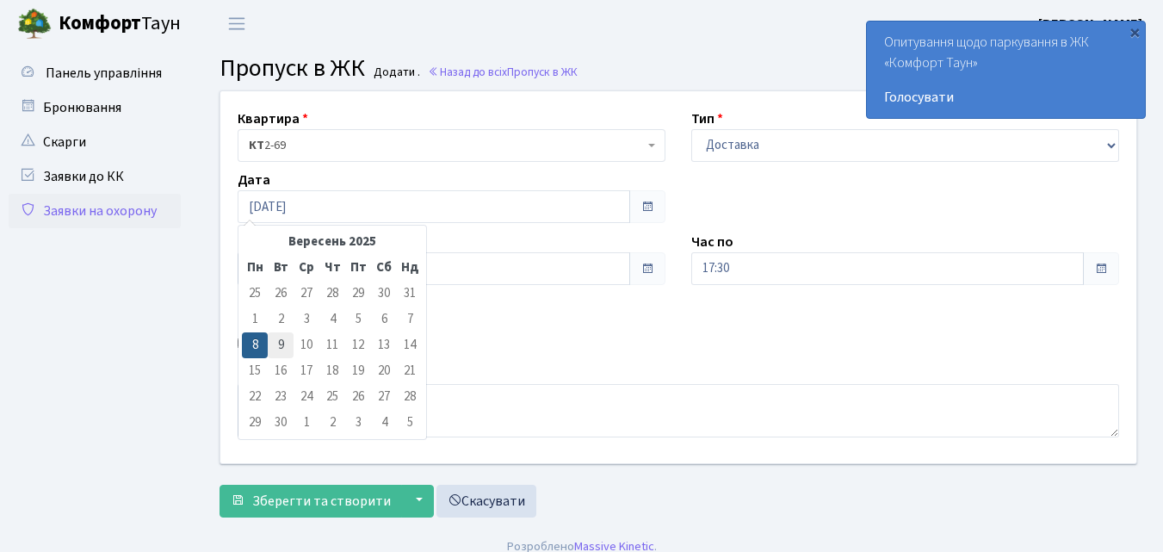
click at [277, 344] on td "9" at bounding box center [281, 345] width 26 height 26
type input "09.09.2025"
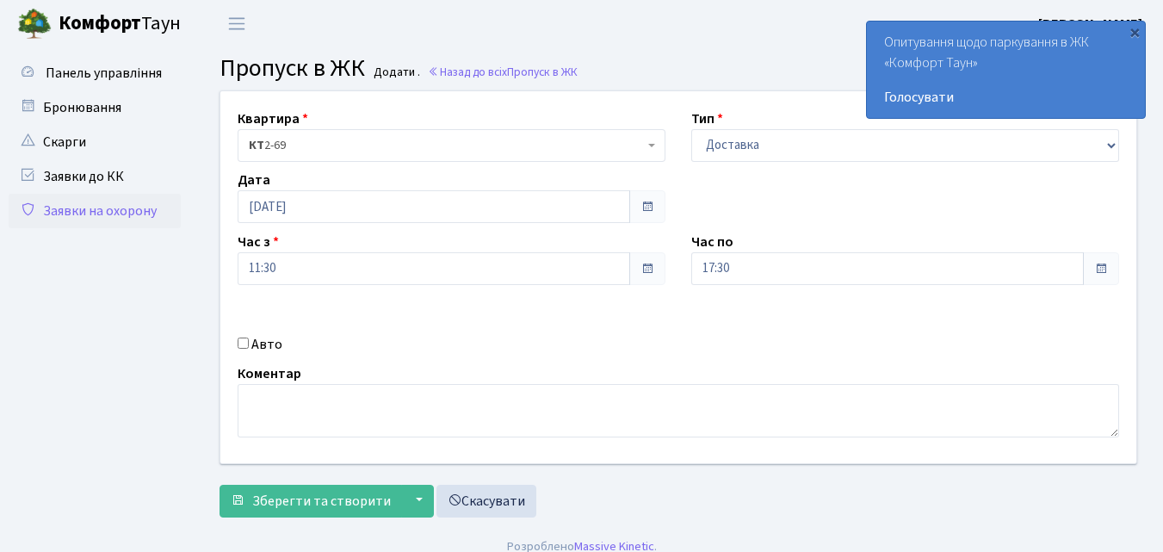
click at [245, 339] on input "Авто" at bounding box center [243, 343] width 11 height 11
checkbox input "true"
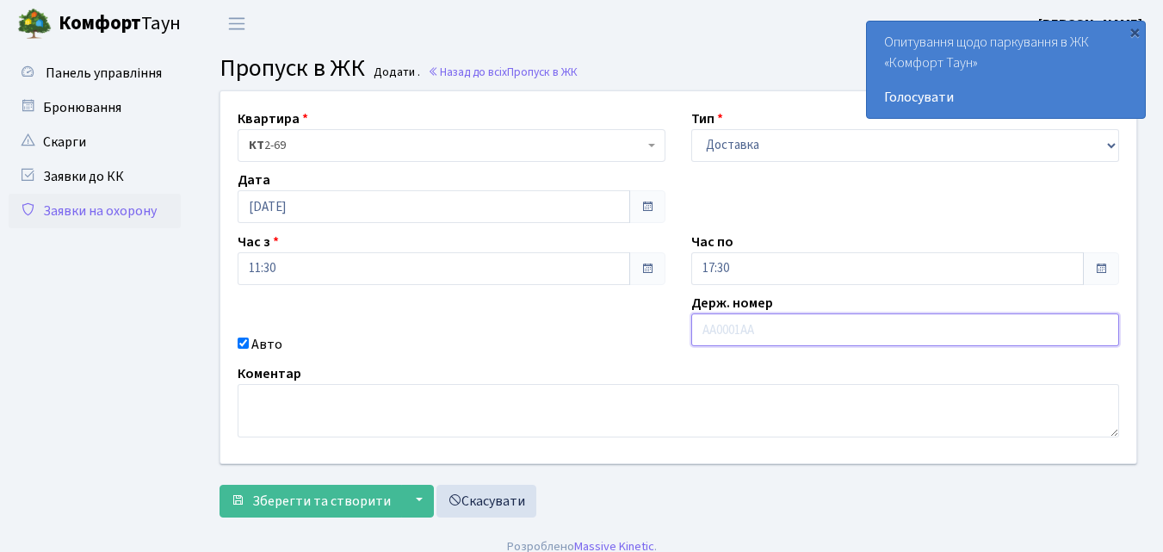
click at [732, 329] on input "text" at bounding box center [906, 329] width 428 height 33
type input "КА9159НК"
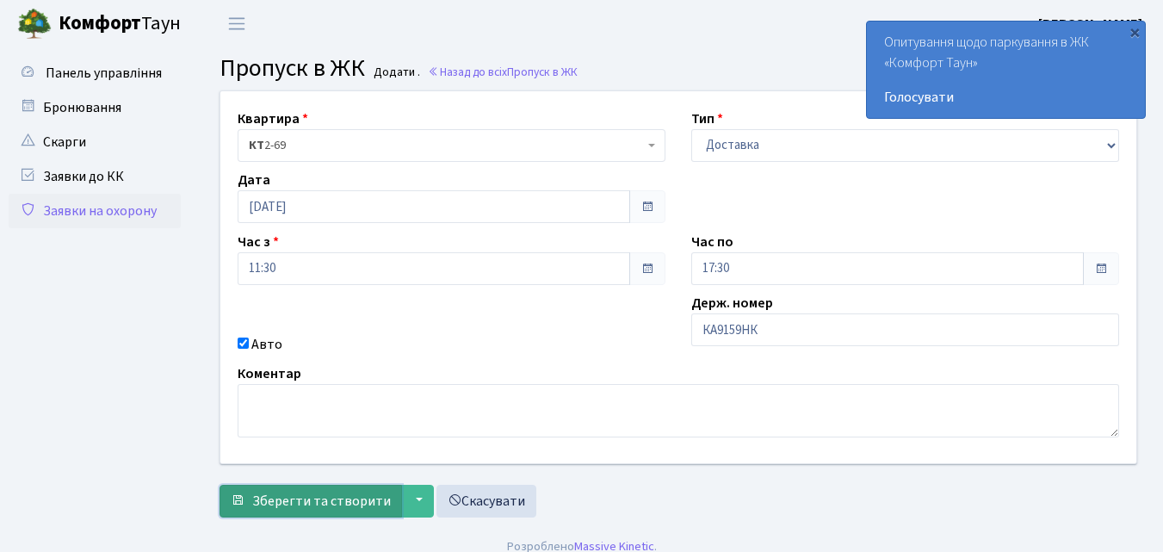
click at [299, 504] on span "Зберегти та створити" at bounding box center [321, 501] width 139 height 19
